Goal: Task Accomplishment & Management: Manage account settings

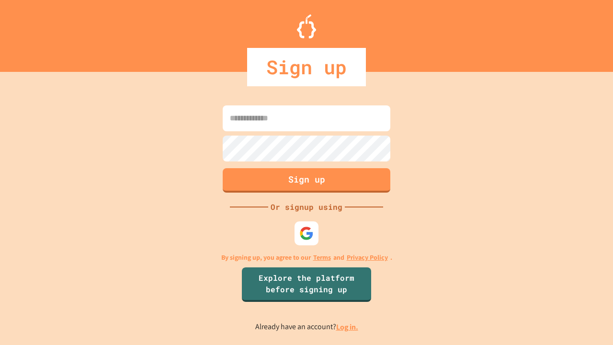
click at [348, 327] on link "Log in." at bounding box center [347, 327] width 22 height 10
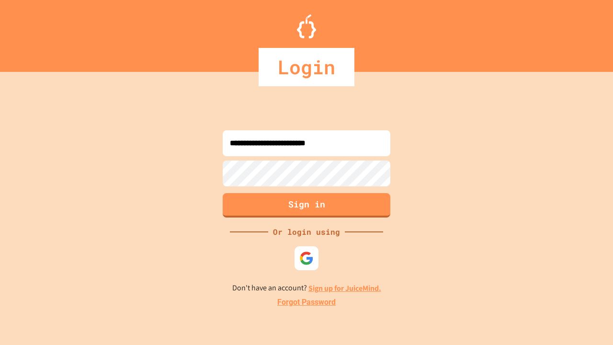
type input "**********"
